Goal: Information Seeking & Learning: Learn about a topic

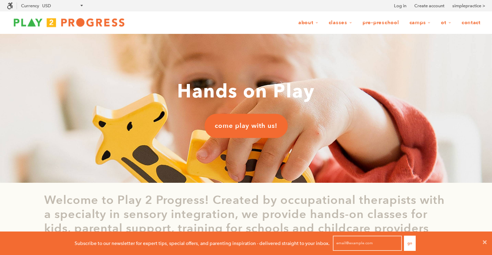
scroll to position [0, 6]
click at [262, 127] on span "come play with us!" at bounding box center [246, 125] width 63 height 9
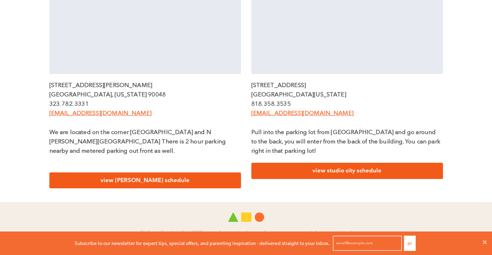
scroll to position [290, 0]
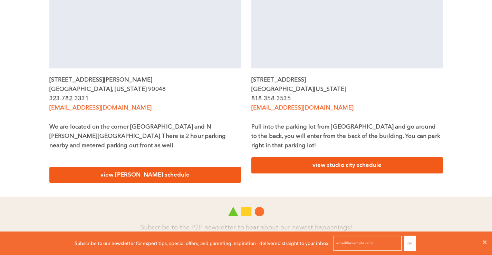
click at [345, 166] on link "view studio city schedule" at bounding box center [347, 165] width 192 height 16
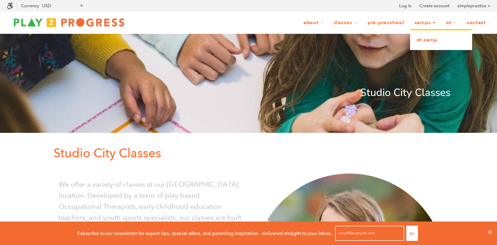
click at [420, 39] on link "OT Camp" at bounding box center [441, 39] width 61 height 15
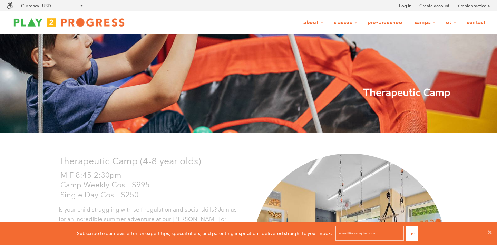
scroll to position [0, 0]
click at [378, 25] on link "Pre-Preschool" at bounding box center [386, 22] width 46 height 13
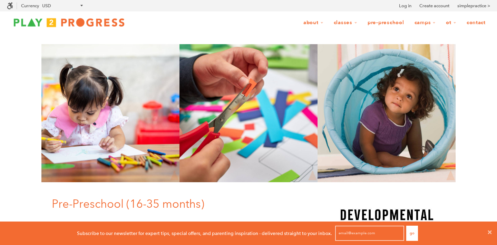
scroll to position [2, 0]
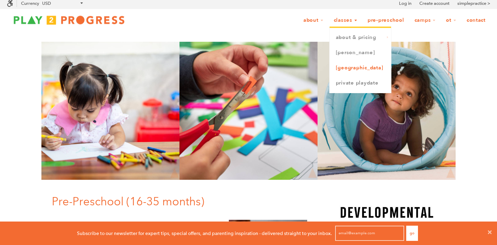
click at [340, 69] on link "[GEOGRAPHIC_DATA]" at bounding box center [360, 67] width 61 height 15
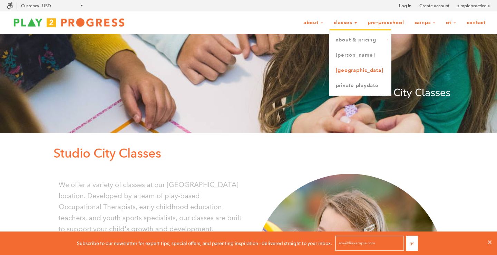
click at [345, 70] on link "[GEOGRAPHIC_DATA]" at bounding box center [360, 70] width 61 height 15
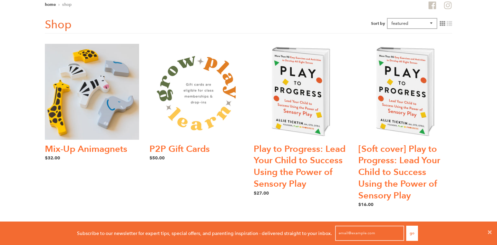
scroll to position [45, 0]
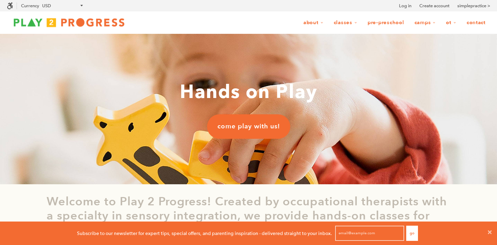
scroll to position [0, 0]
